Goal: Information Seeking & Learning: Learn about a topic

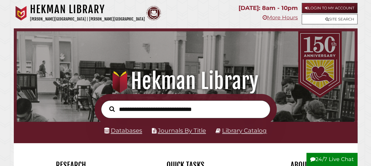
scroll to position [112, 335]
click at [121, 130] on link "Databases" at bounding box center [123, 130] width 38 height 7
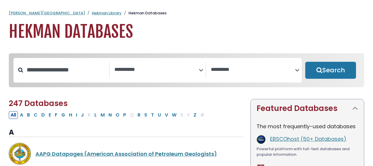
select select "Database Subject Filter"
select select "Database Vendors Filter"
select select "Database Subject Filter"
select select "Database Vendors Filter"
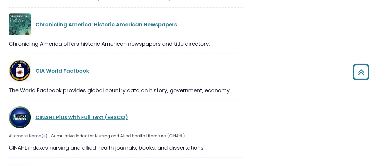
scroll to position [940, 0]
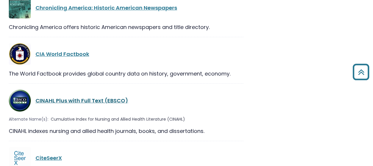
click at [68, 97] on link "CINAHL Plus with Full Text (EBSCO)" at bounding box center [82, 100] width 93 height 7
